Goal: Task Accomplishment & Management: Manage account settings

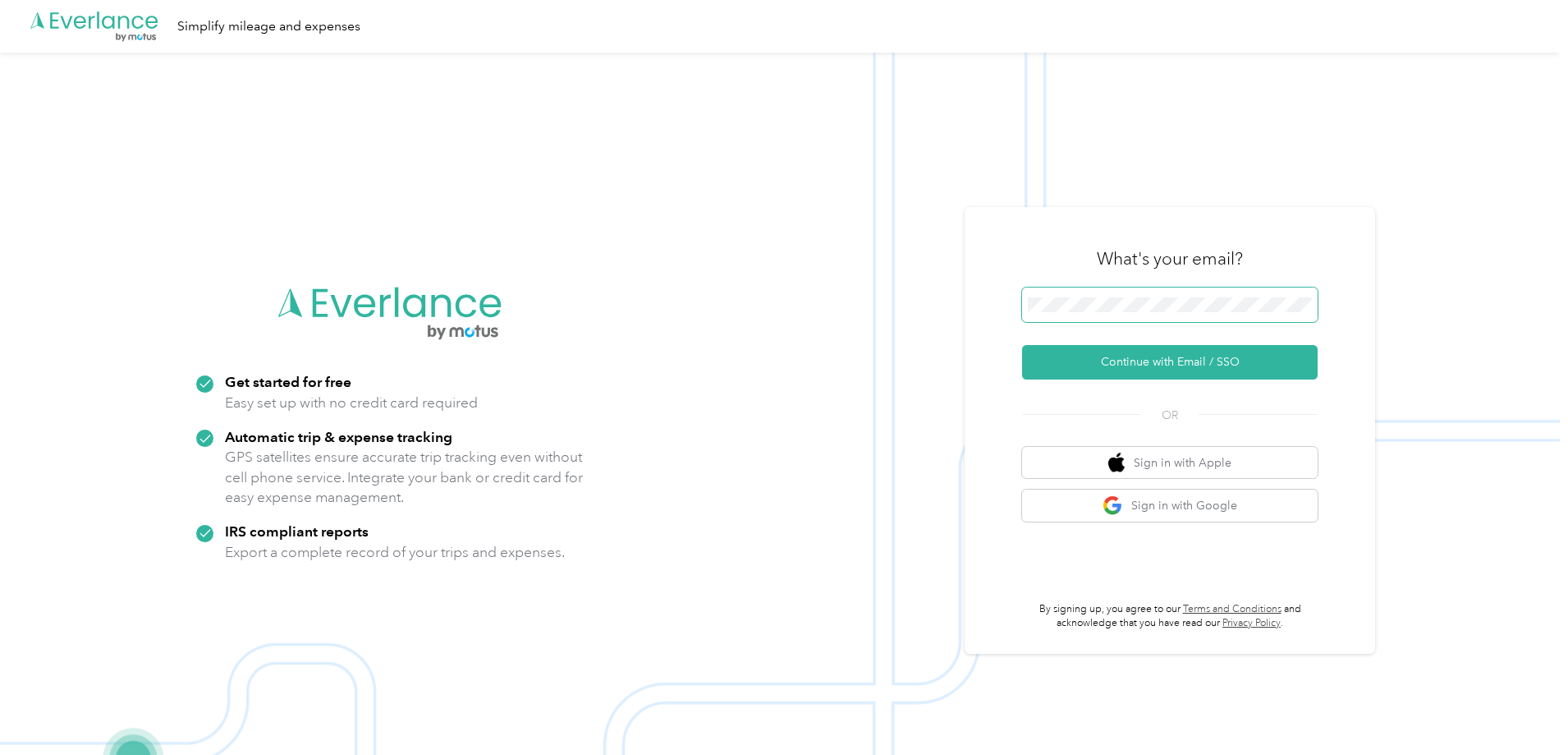
click at [1136, 297] on span at bounding box center [1170, 305] width 296 height 35
click at [1169, 359] on button "Continue with Email / SSO" at bounding box center [1170, 362] width 296 height 35
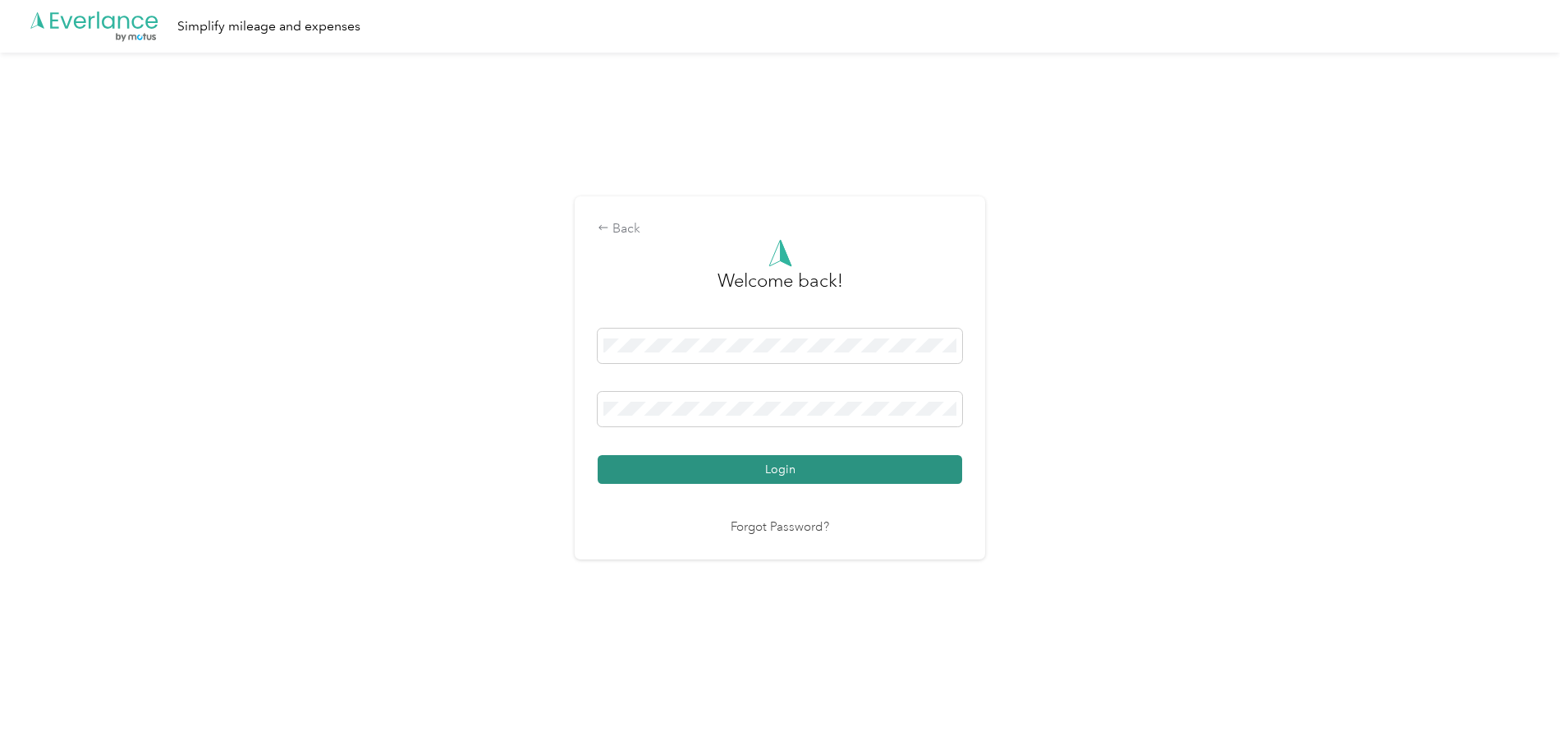
click at [783, 473] on button "Login" at bounding box center [780, 469] width 365 height 28
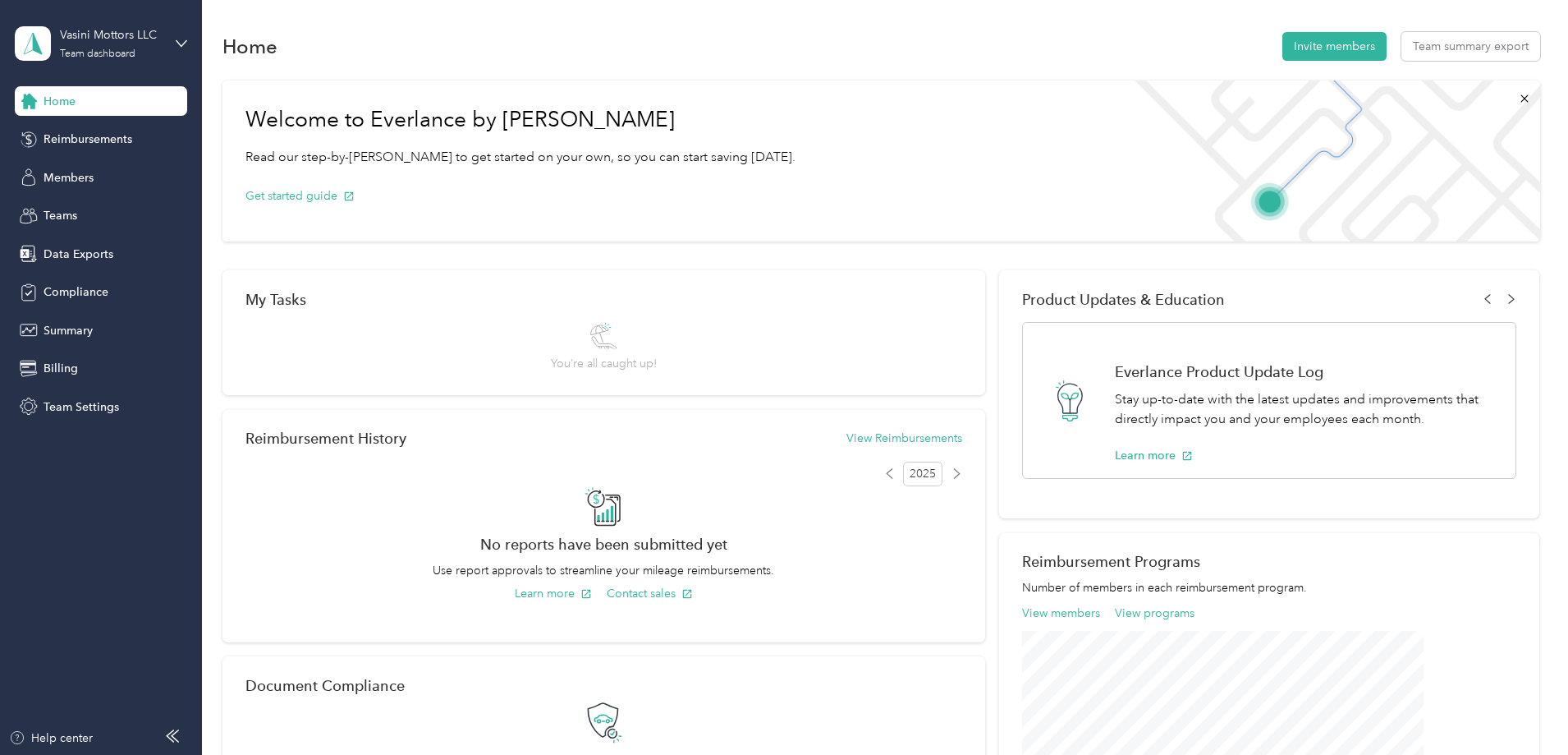
click at [175, 41] on div "Vasini Mottors LLC Team dashboard" at bounding box center [101, 43] width 172 height 58
click at [81, 170] on div "Personal dashboard" at bounding box center [81, 172] width 103 height 17
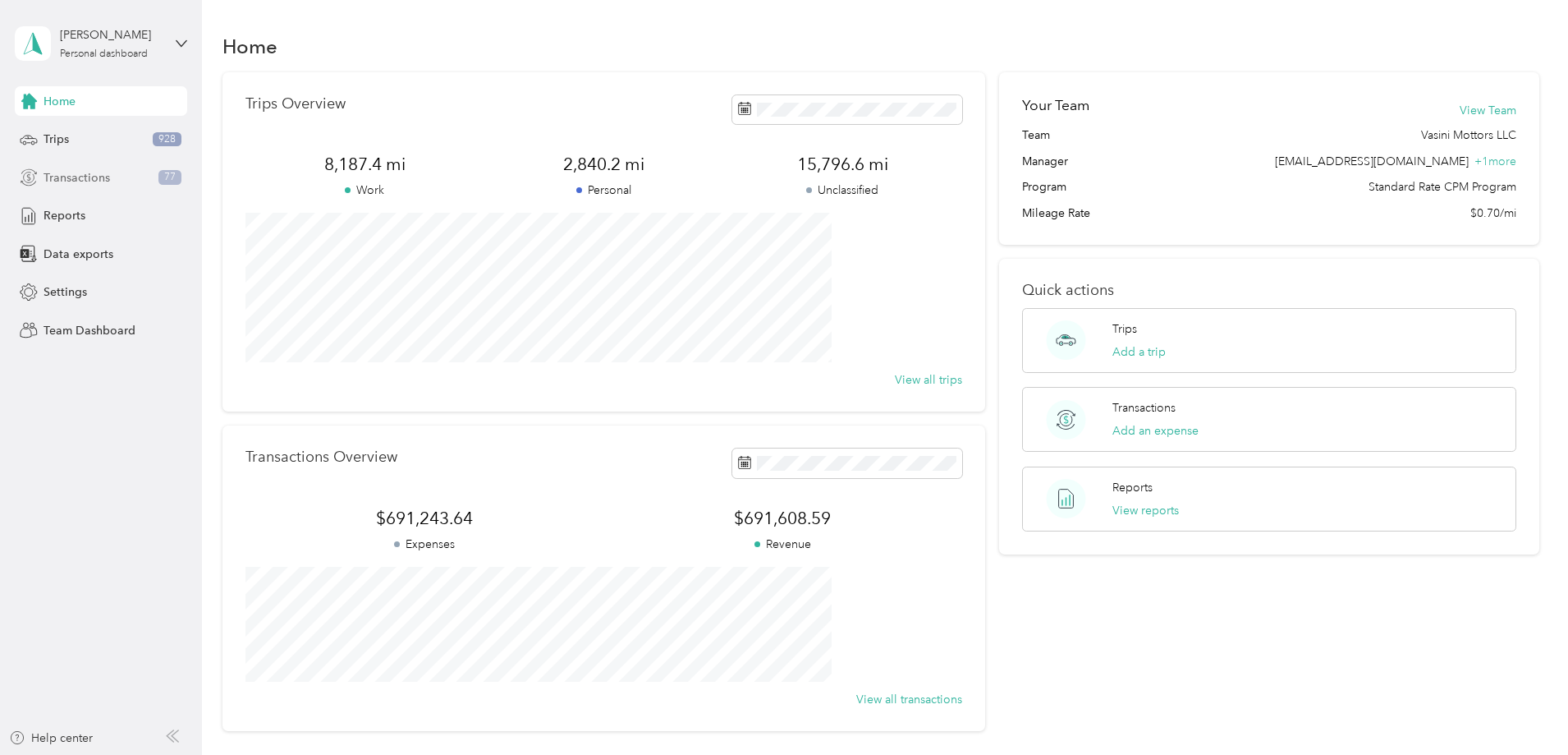
click at [60, 178] on span "Transactions" at bounding box center [76, 178] width 66 height 17
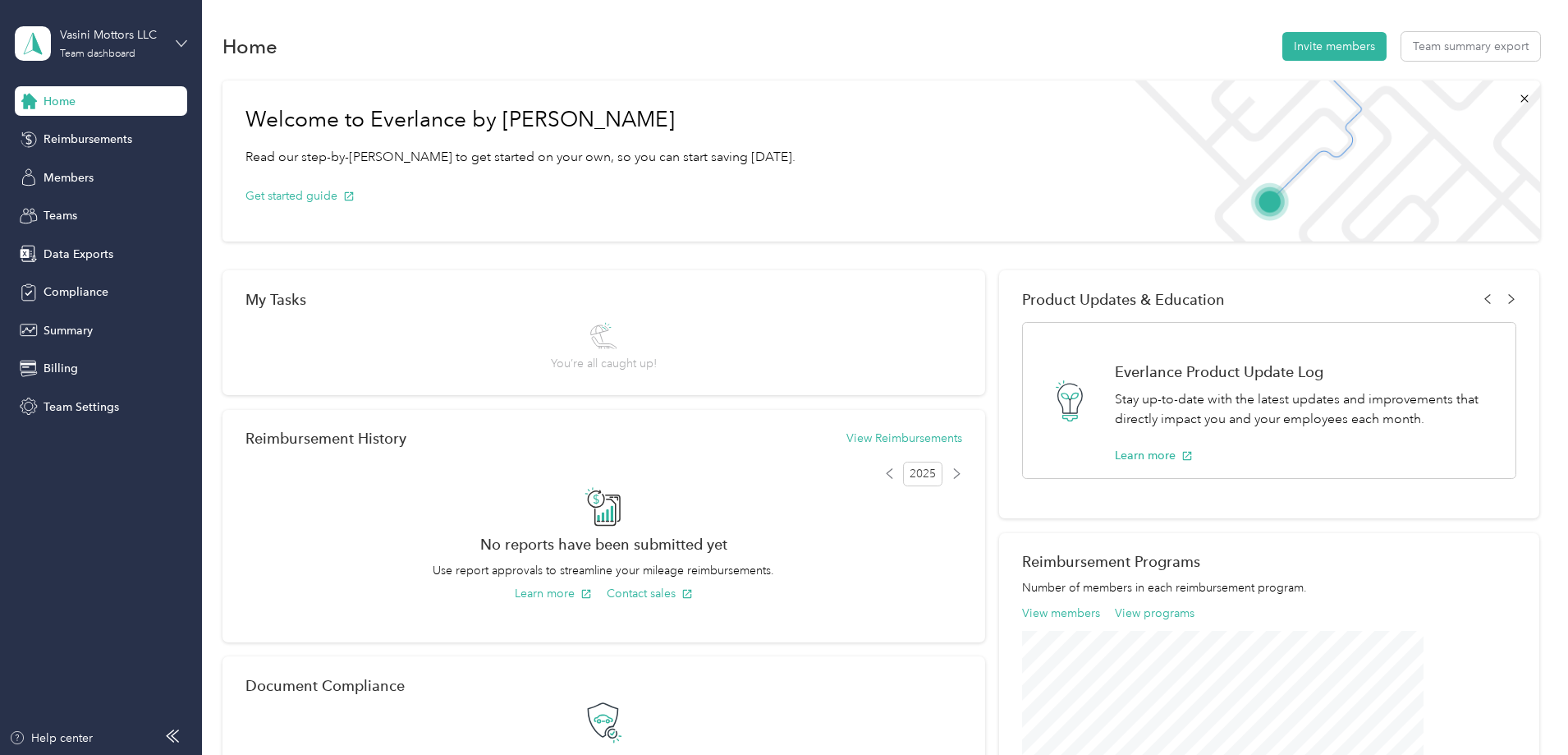
click at [176, 41] on icon at bounding box center [181, 43] width 11 height 11
click at [85, 135] on div "Team dashboard" at bounding box center [74, 135] width 91 height 17
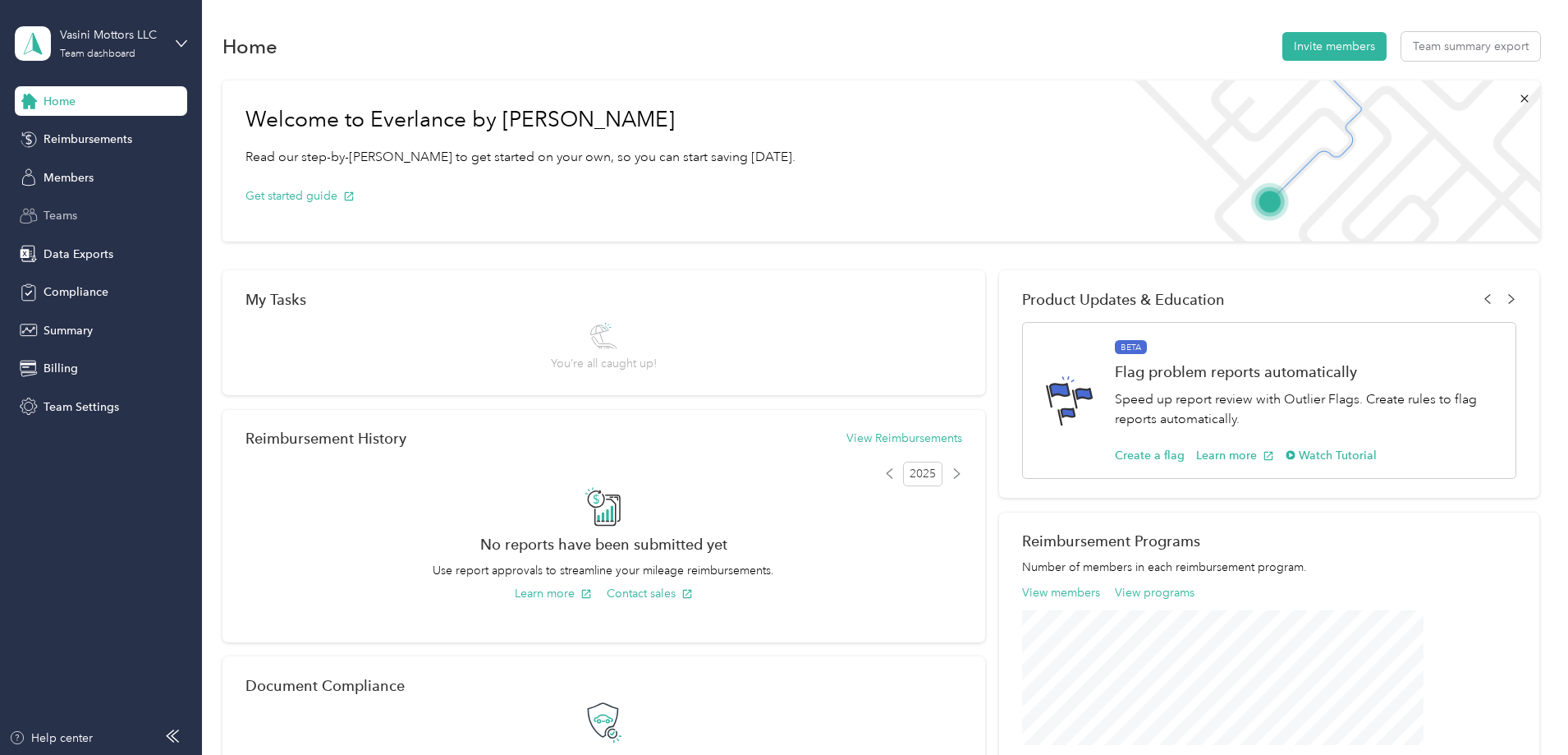
click at [70, 217] on span "Teams" at bounding box center [60, 216] width 34 height 17
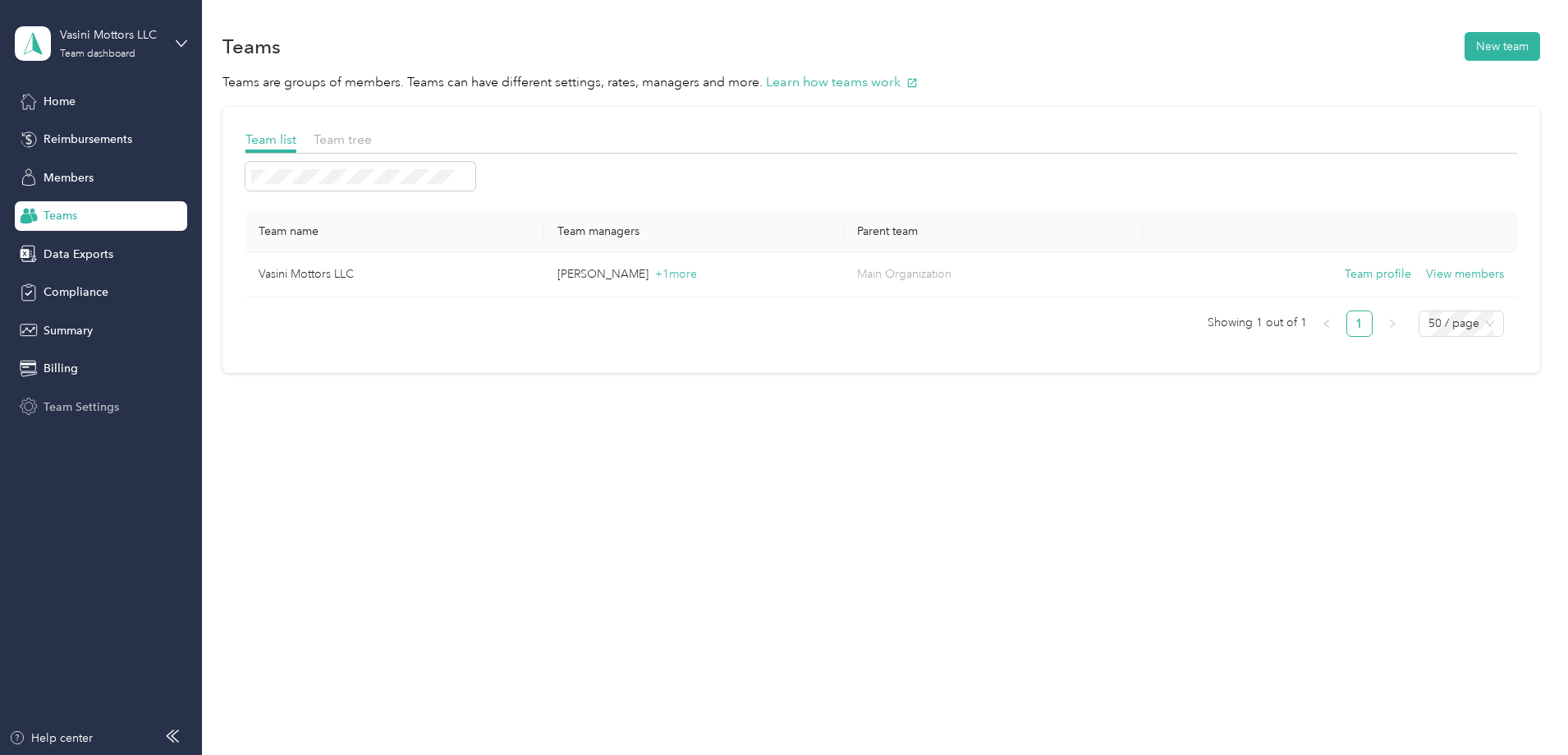
click at [64, 406] on span "Team Settings" at bounding box center [81, 407] width 76 height 17
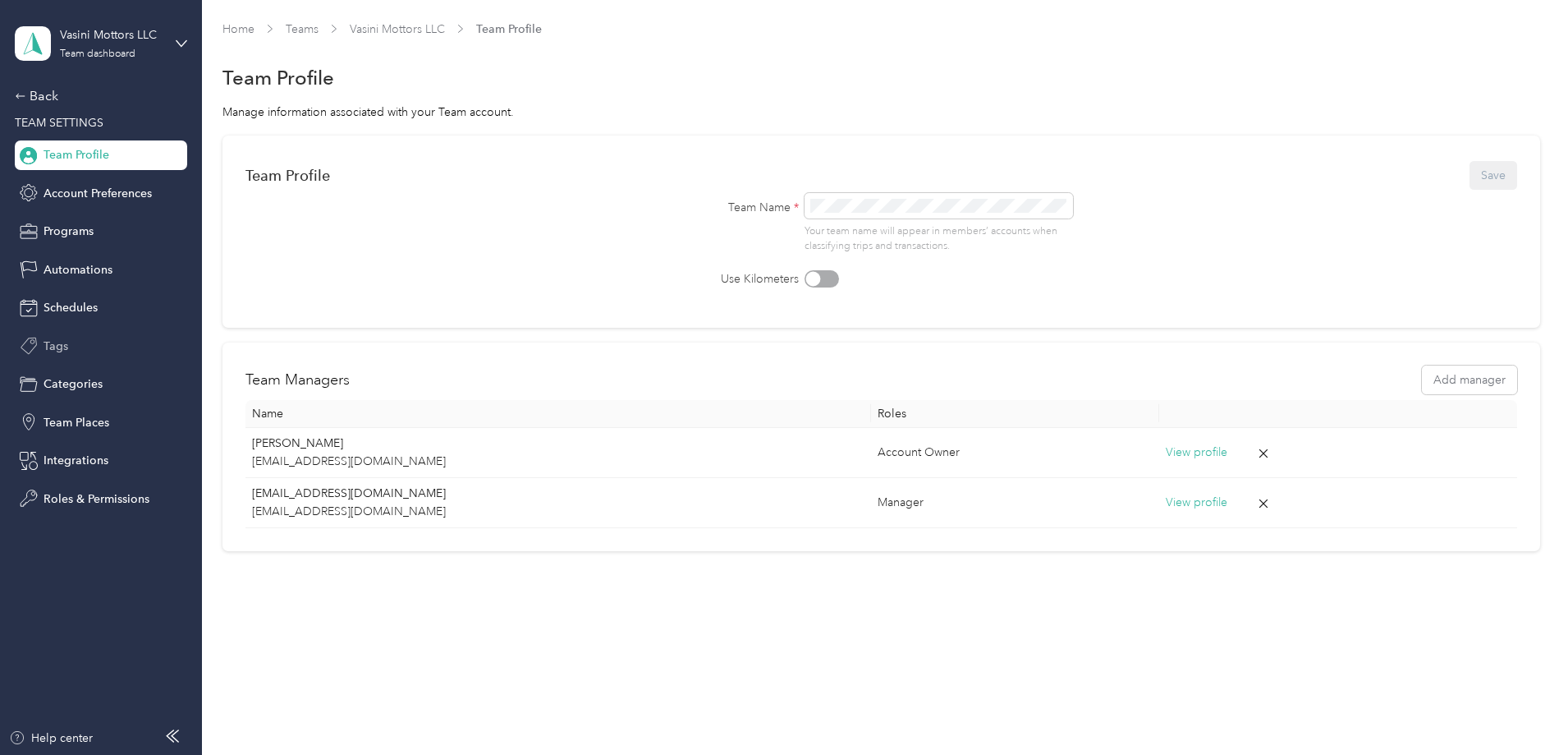
click at [42, 343] on div "Tags" at bounding box center [101, 346] width 172 height 29
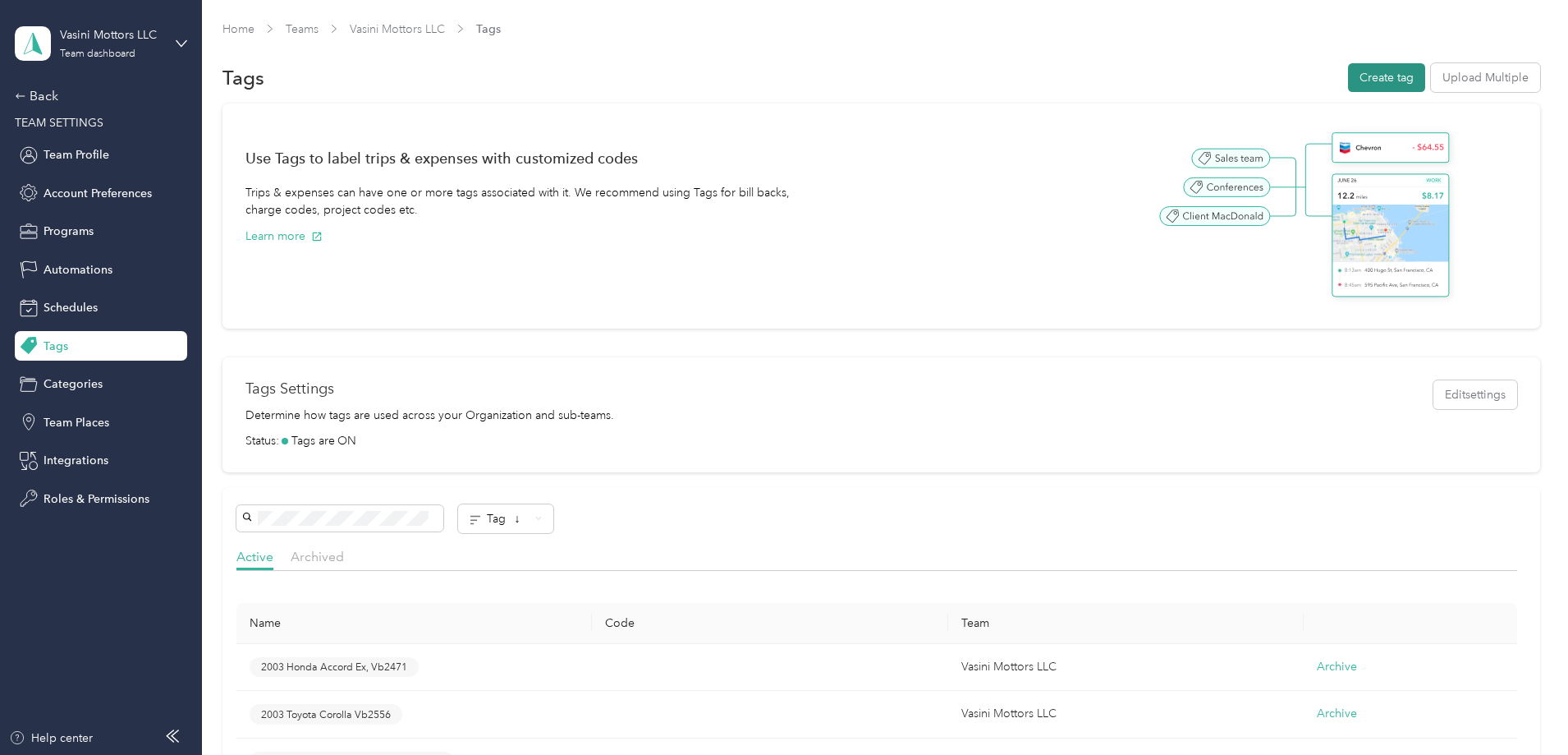
click at [1348, 79] on button "Create tag" at bounding box center [1386, 77] width 77 height 28
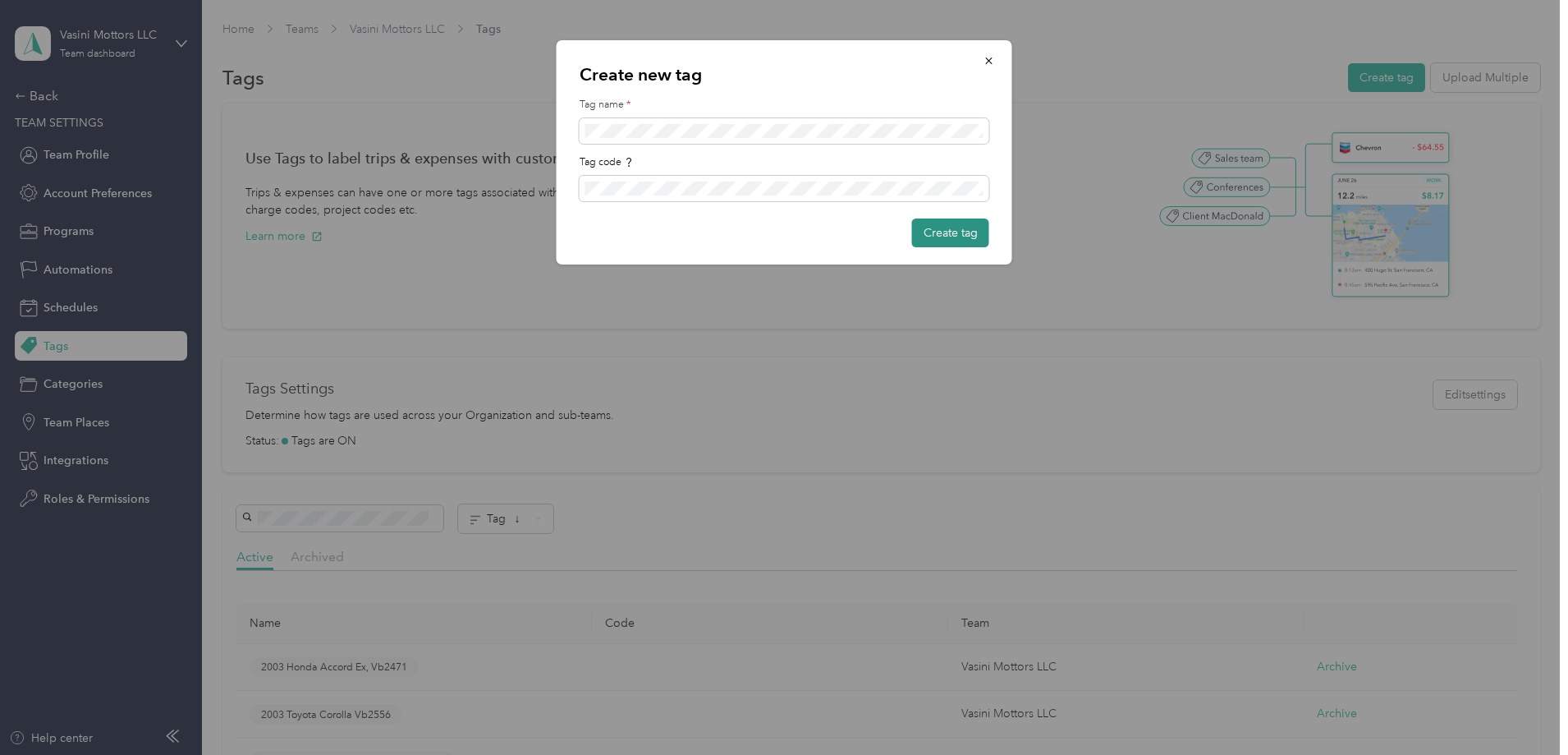
click at [942, 236] on button "Create tag" at bounding box center [950, 232] width 77 height 28
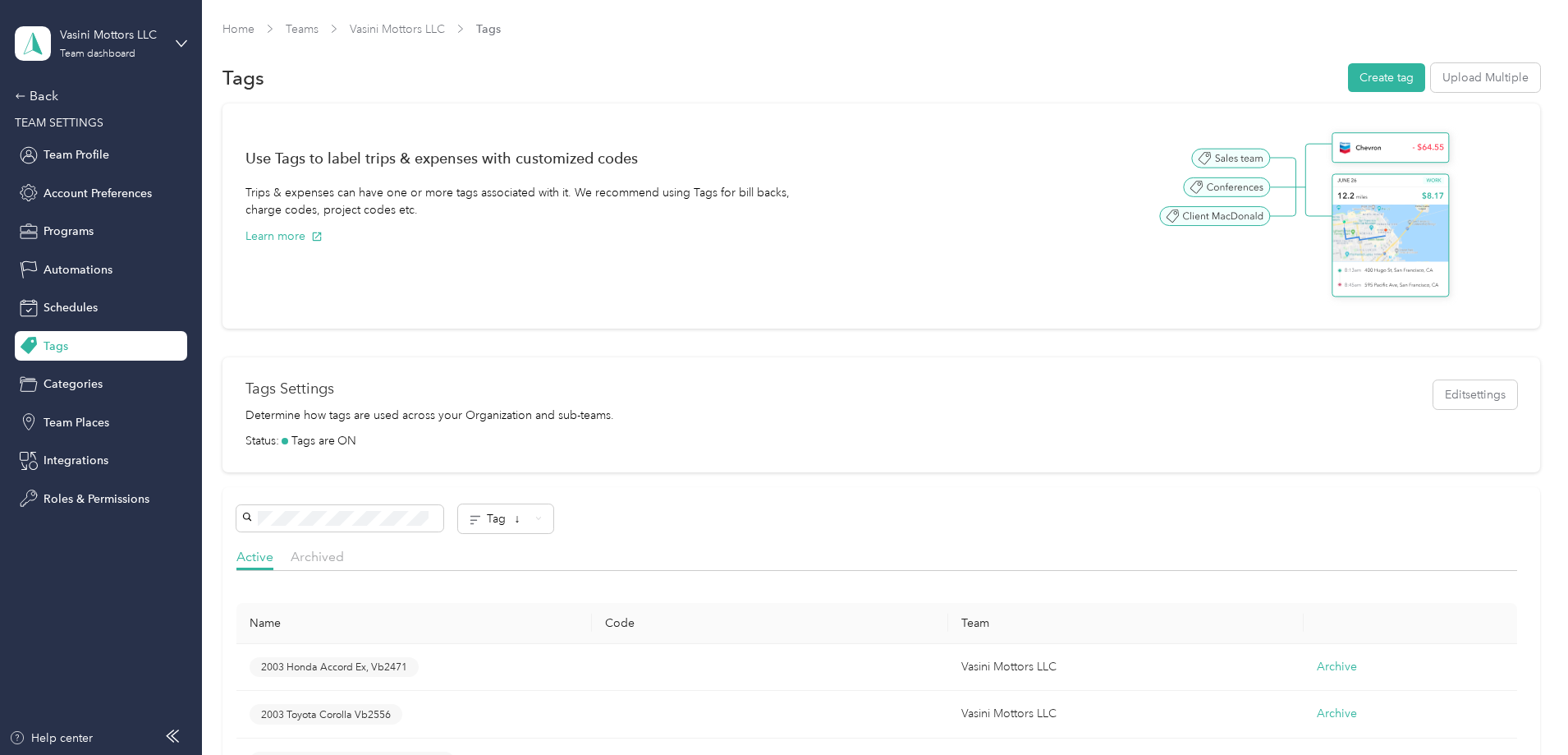
scroll to position [164, 0]
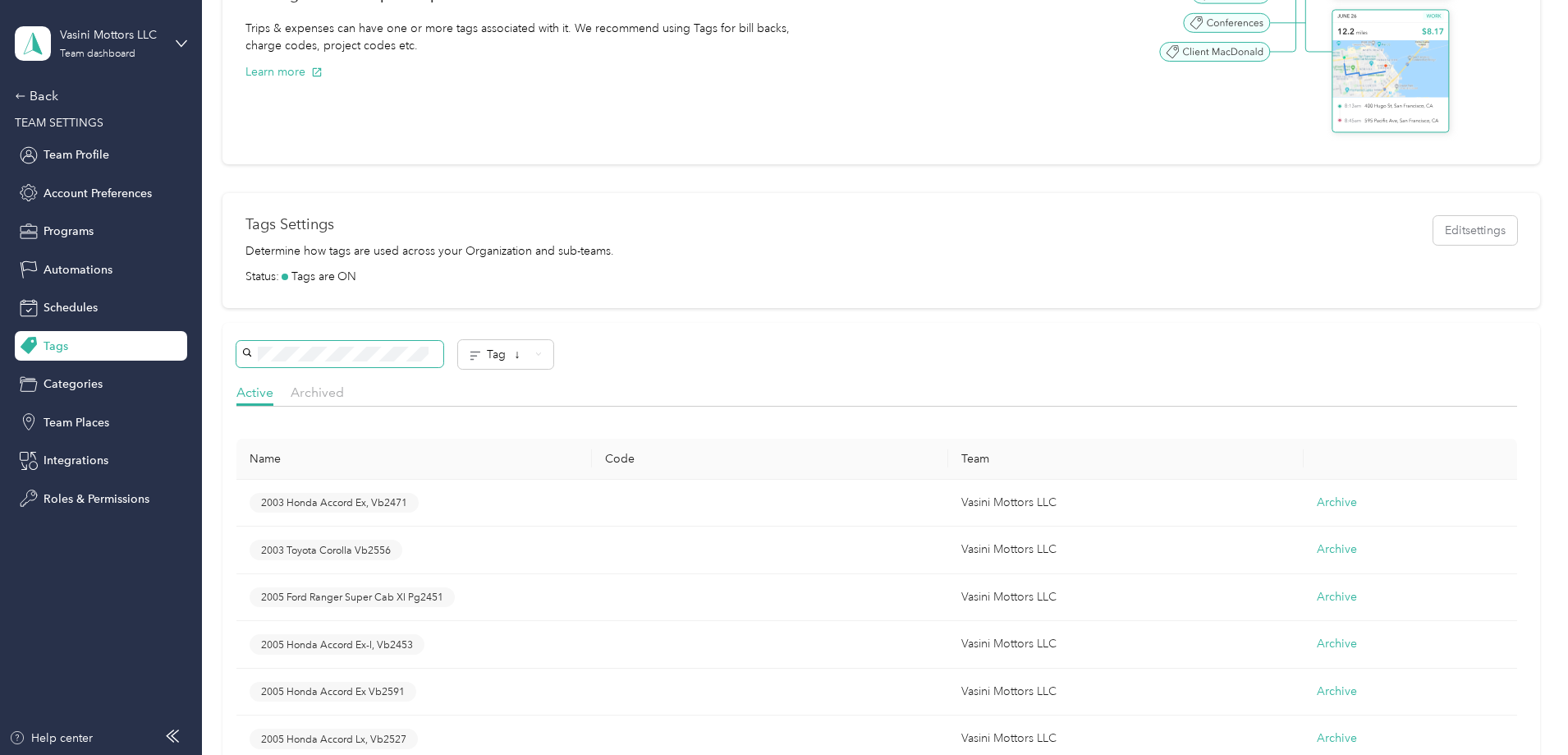
click at [422, 344] on span at bounding box center [340, 354] width 207 height 26
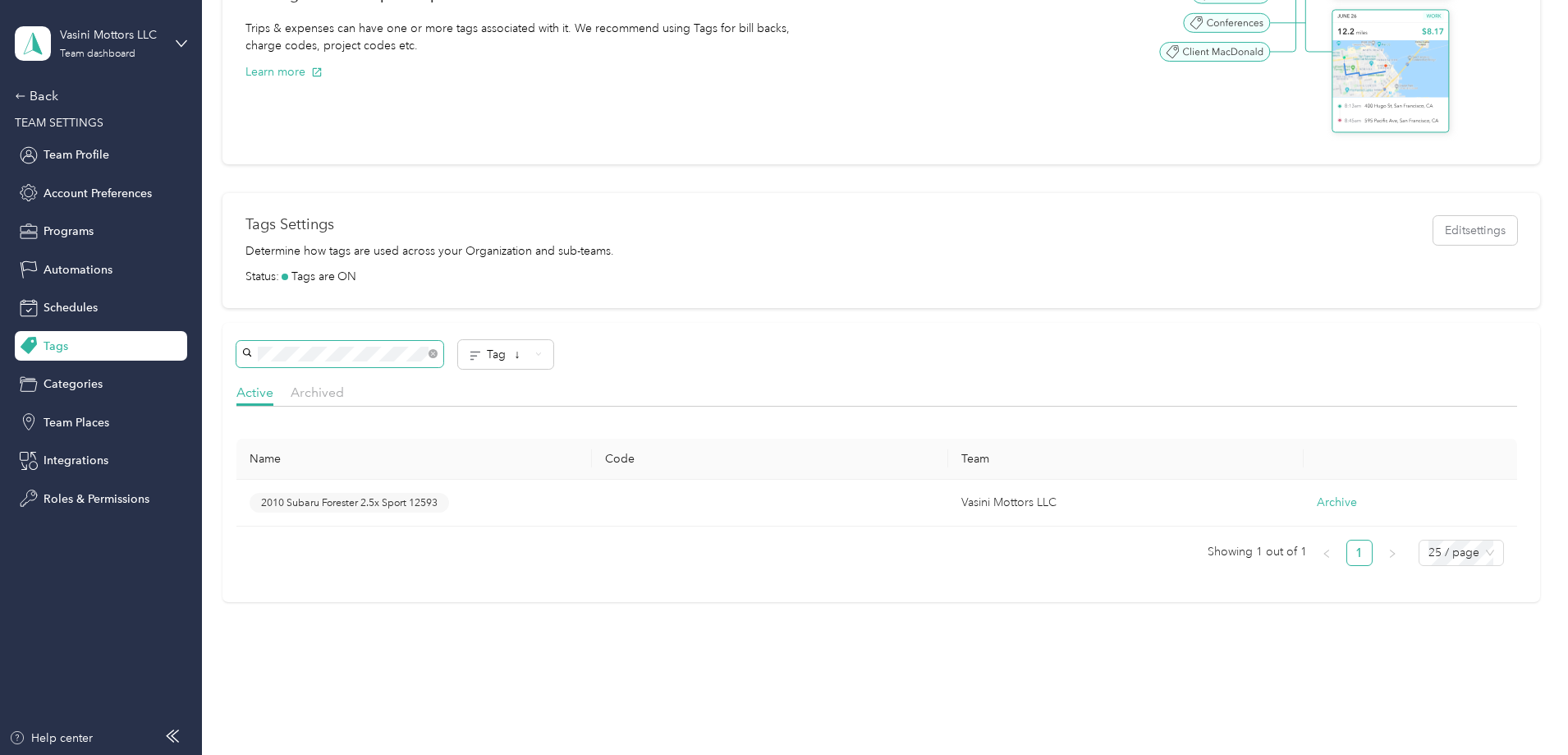
click at [443, 349] on span at bounding box center [340, 354] width 207 height 26
click at [436, 351] on icon at bounding box center [433, 354] width 8 height 8
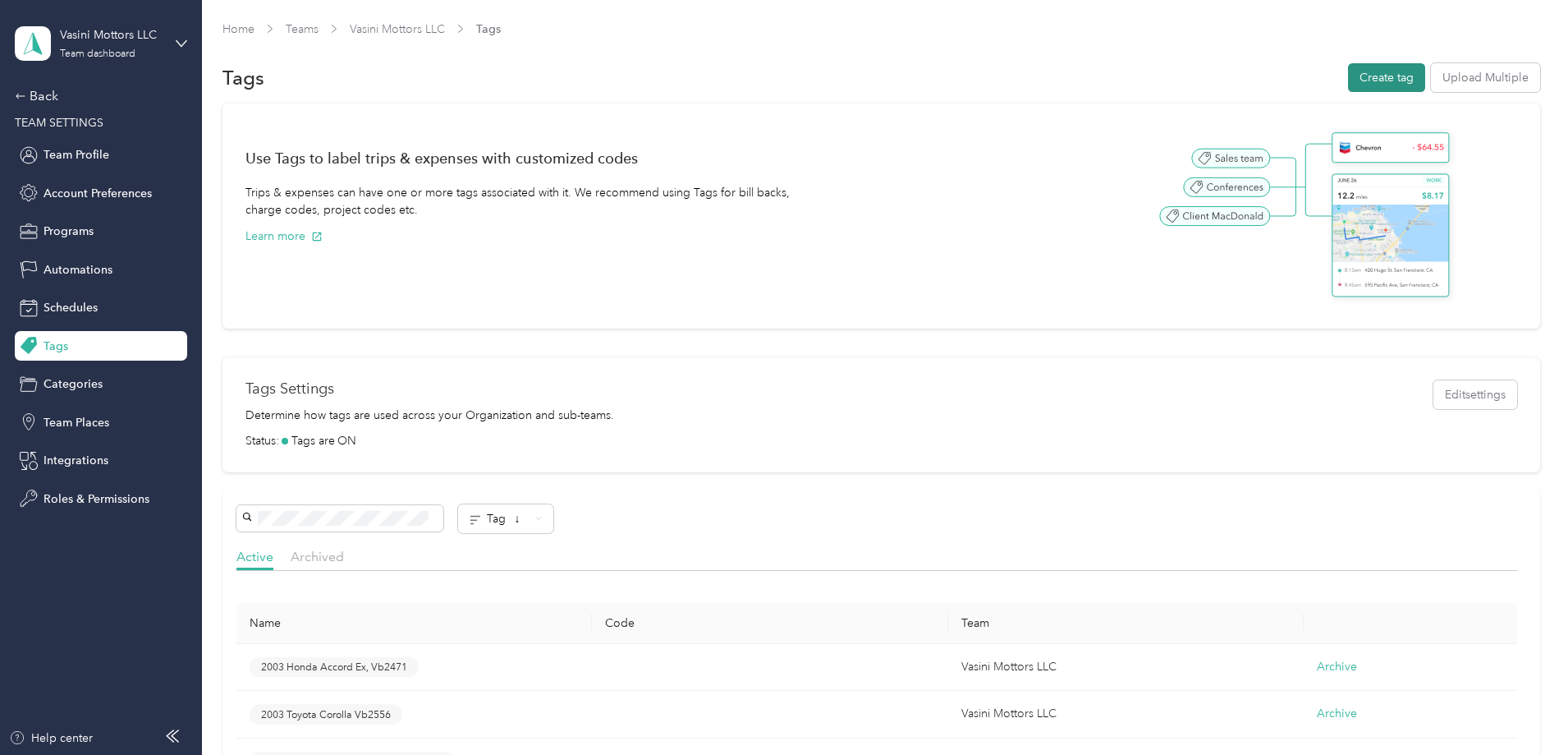
click at [1348, 79] on button "Create tag" at bounding box center [1386, 77] width 77 height 28
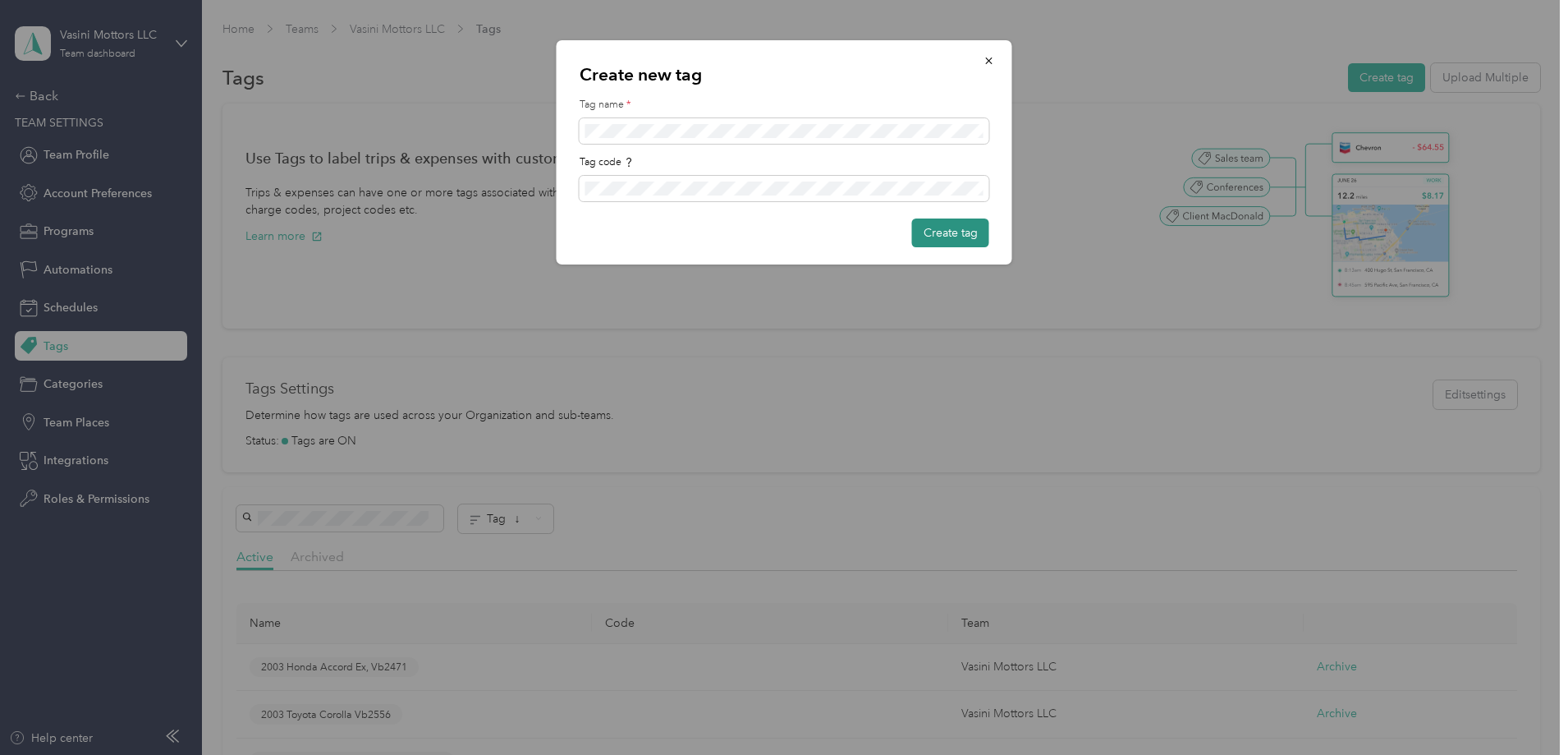
click at [949, 235] on button "Create tag" at bounding box center [950, 232] width 77 height 28
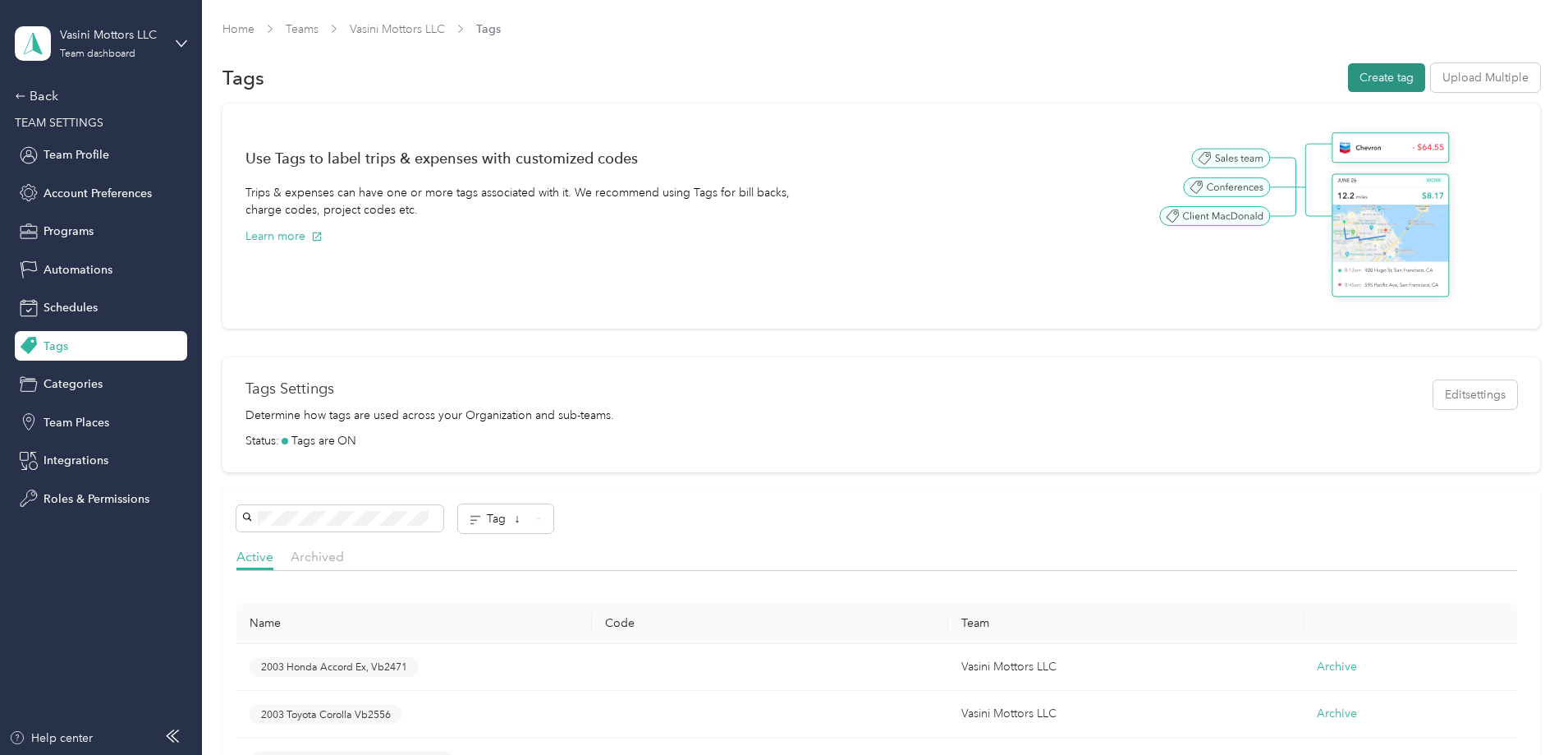
click at [1348, 79] on button "Create tag" at bounding box center [1386, 77] width 77 height 28
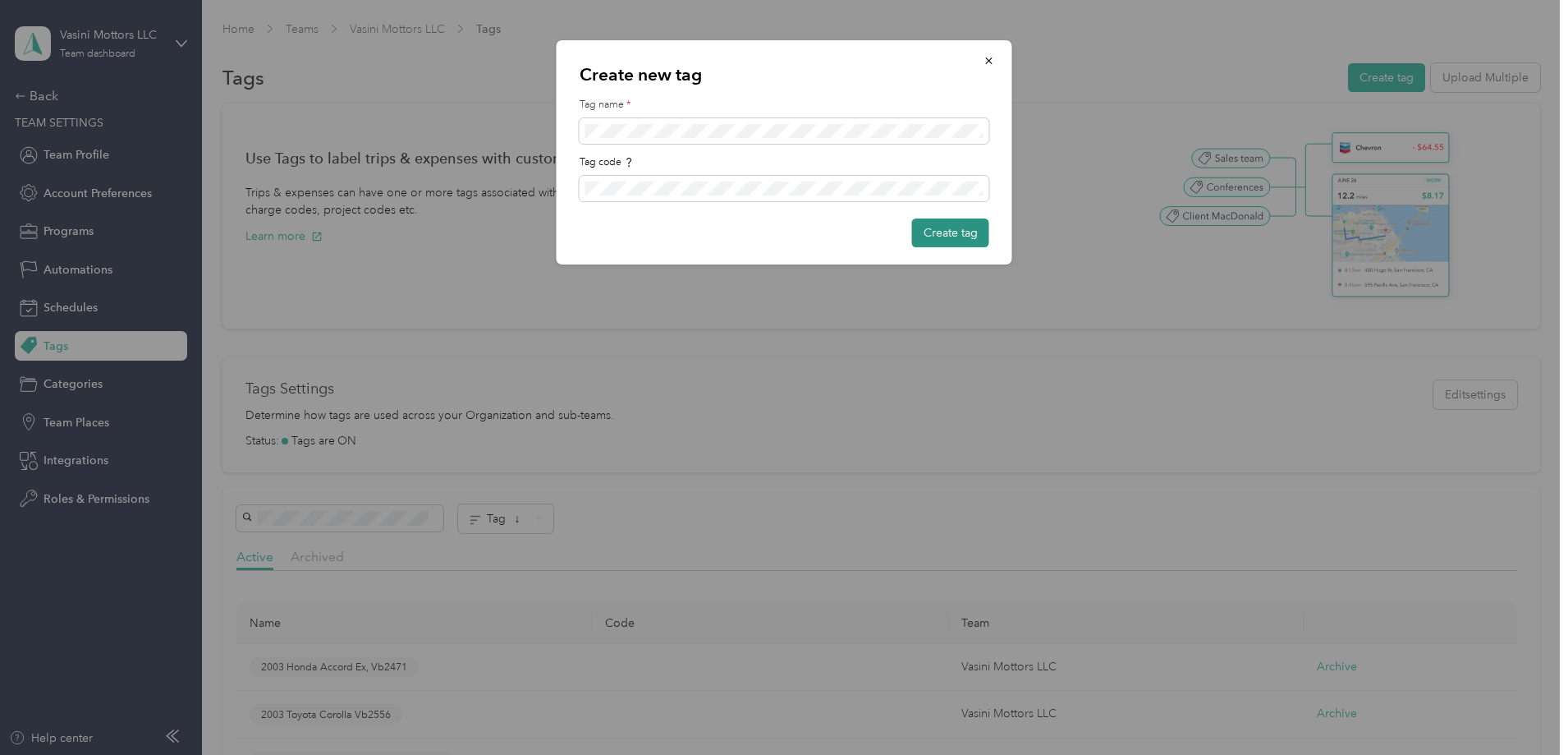
click at [940, 231] on button "Create tag" at bounding box center [950, 232] width 77 height 28
